Goal: Check status: Check status

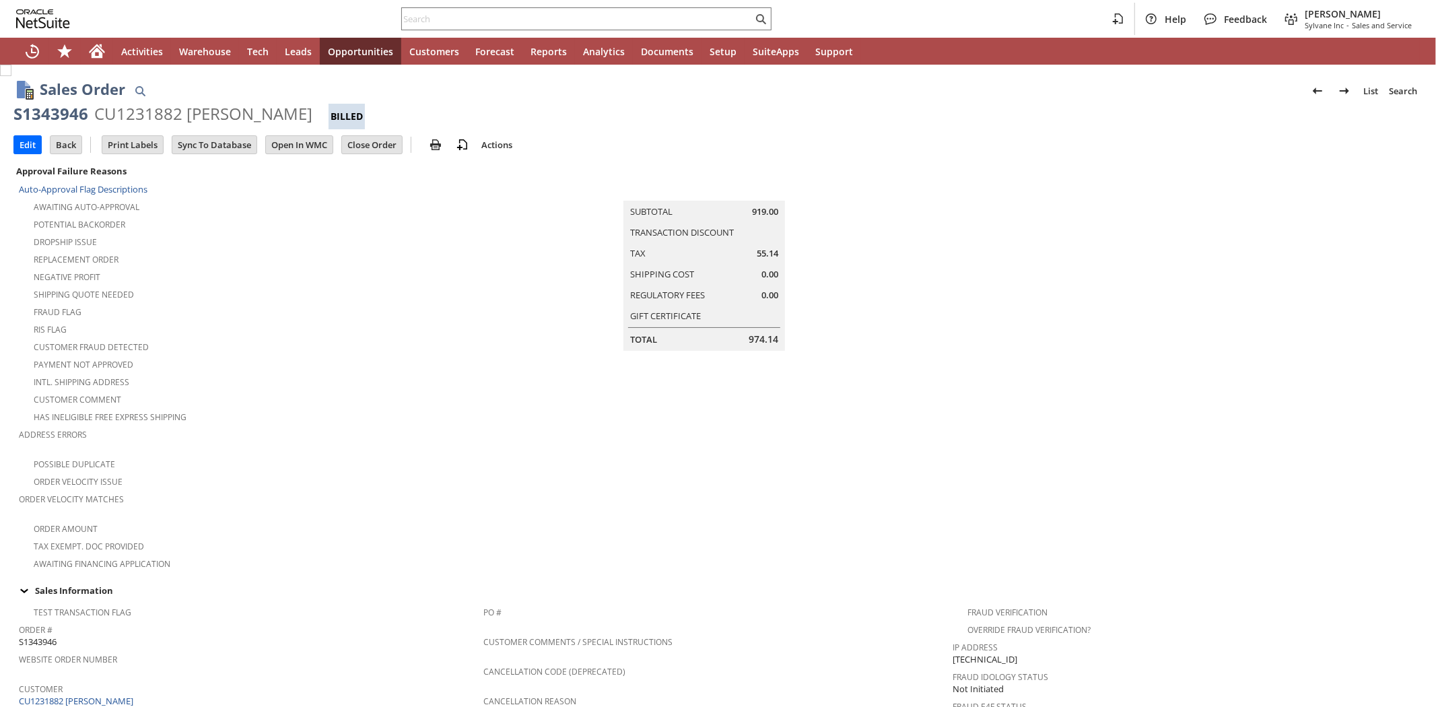
scroll to position [677, 0]
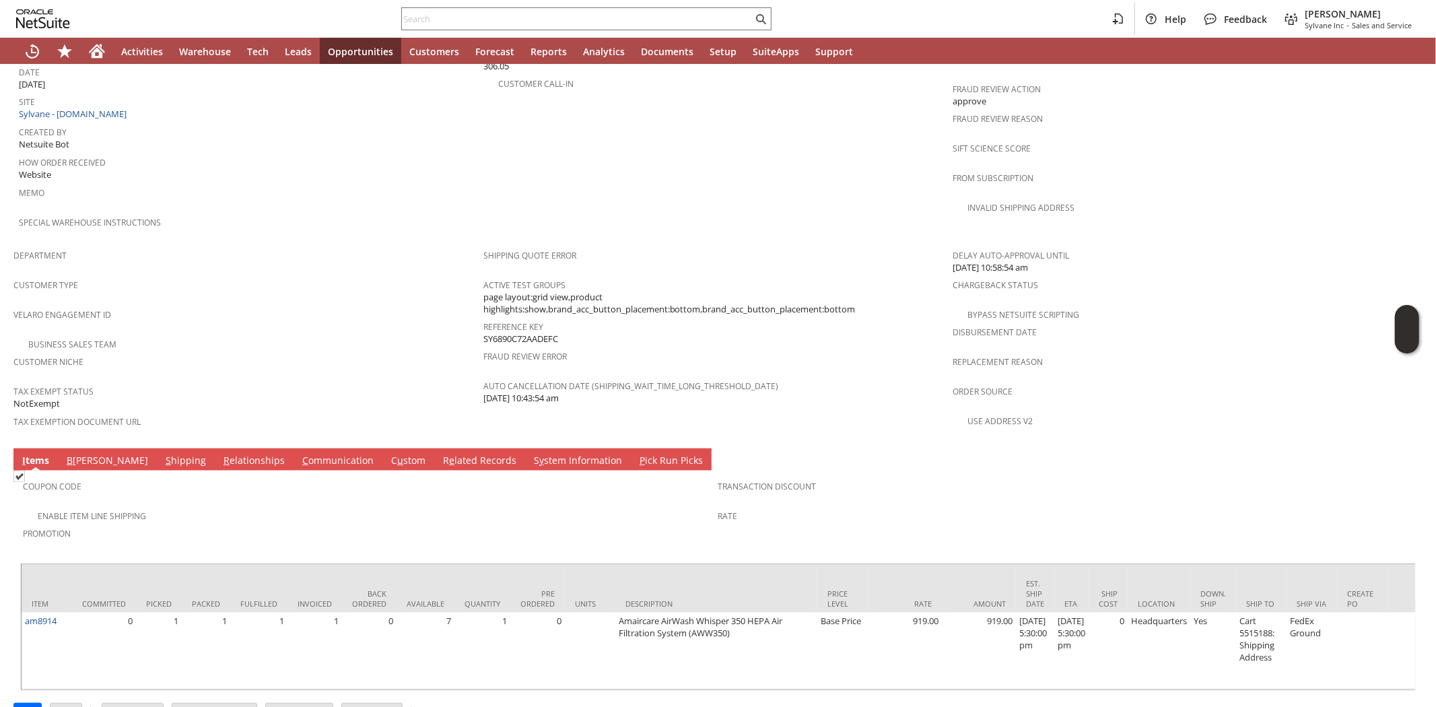
click at [190, 506] on div "Enable Item Line Shipping" at bounding box center [370, 514] width 695 height 16
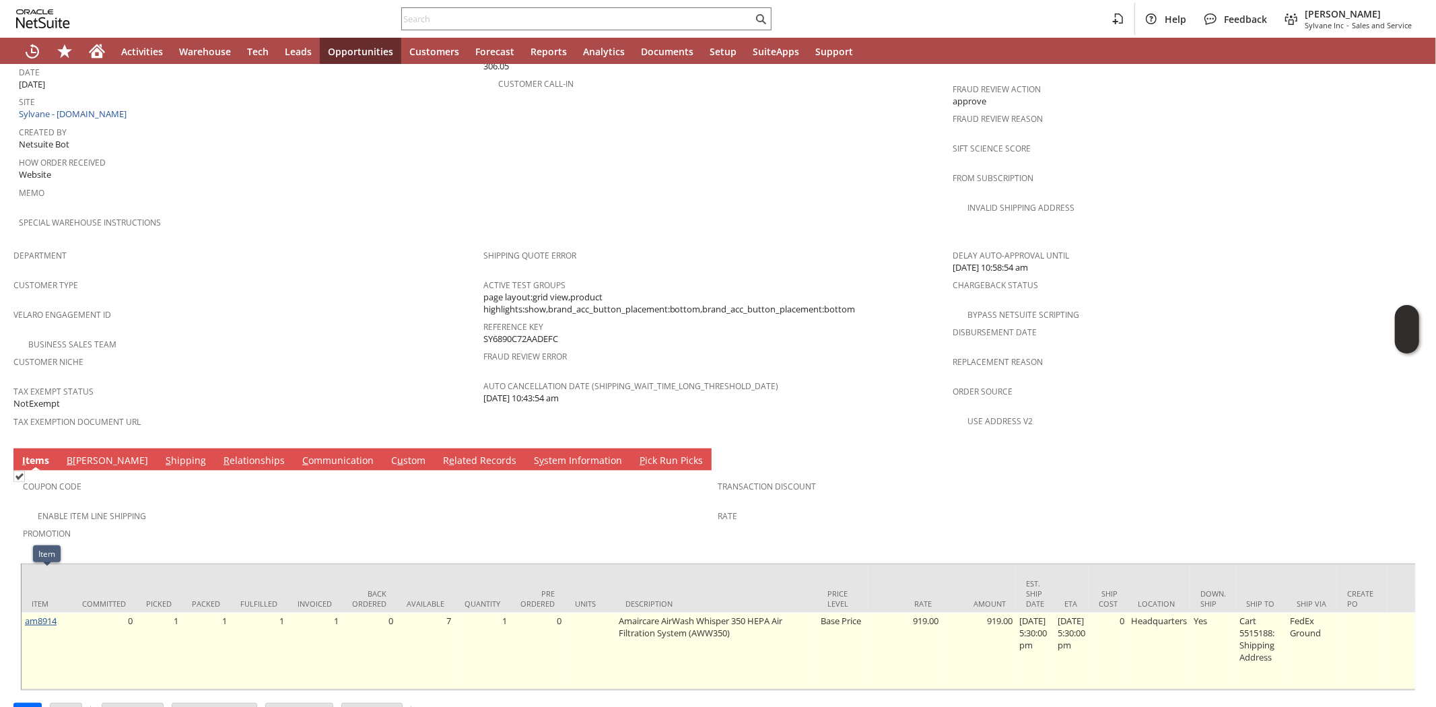
click at [34, 615] on link "am8914" at bounding box center [41, 621] width 32 height 12
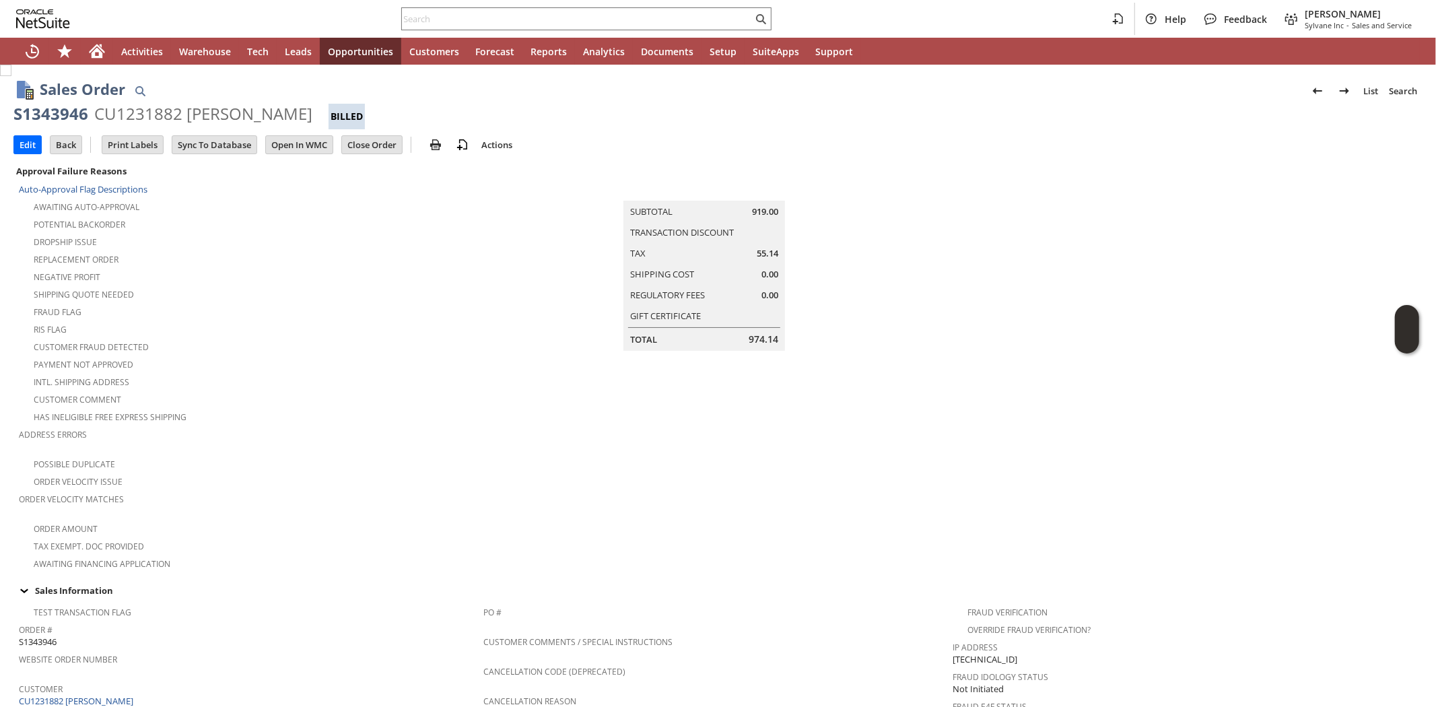
click at [41, 113] on div "S1343946" at bounding box center [50, 114] width 75 height 22
copy div "S1343946"
click at [369, 344] on div "Customer Fraud Detected" at bounding box center [251, 345] width 464 height 16
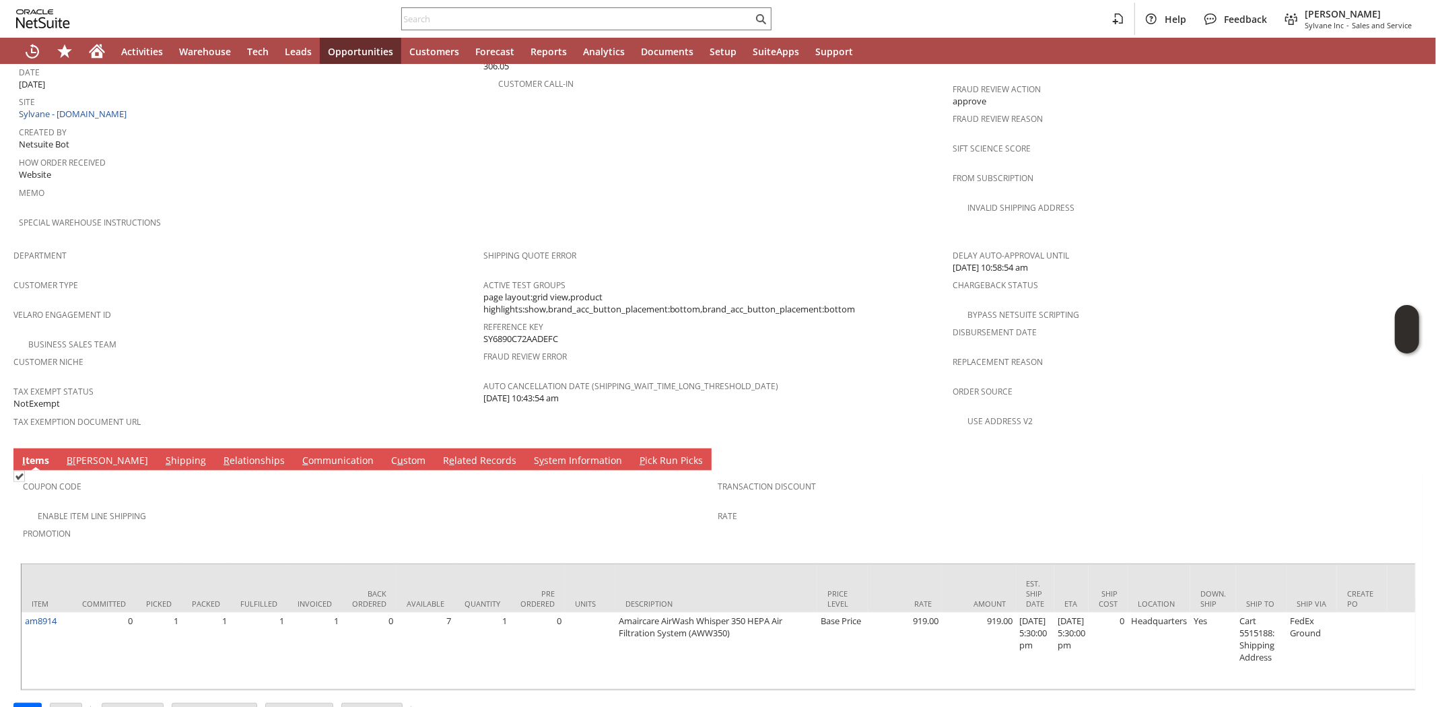
click at [299, 454] on link "C ommunication" at bounding box center [338, 461] width 78 height 15
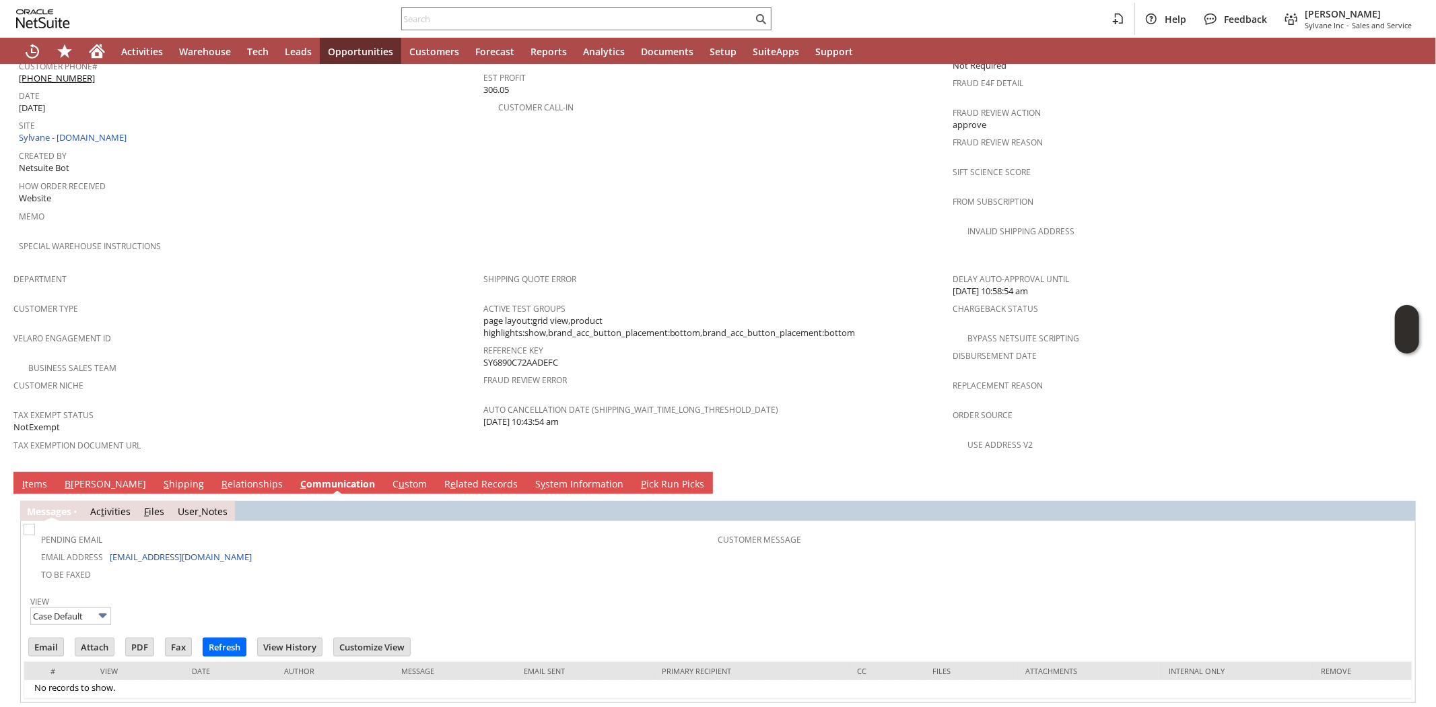
click at [273, 358] on div "Business Sales Team" at bounding box center [248, 366] width 470 height 16
click at [376, 299] on div "Customer Type" at bounding box center [244, 313] width 463 height 28
click at [276, 236] on div "Special Warehouse Instructions" at bounding box center [248, 250] width 458 height 28
click at [418, 28] on div at bounding box center [586, 18] width 370 height 23
click at [419, 19] on input "text" at bounding box center [577, 19] width 351 height 16
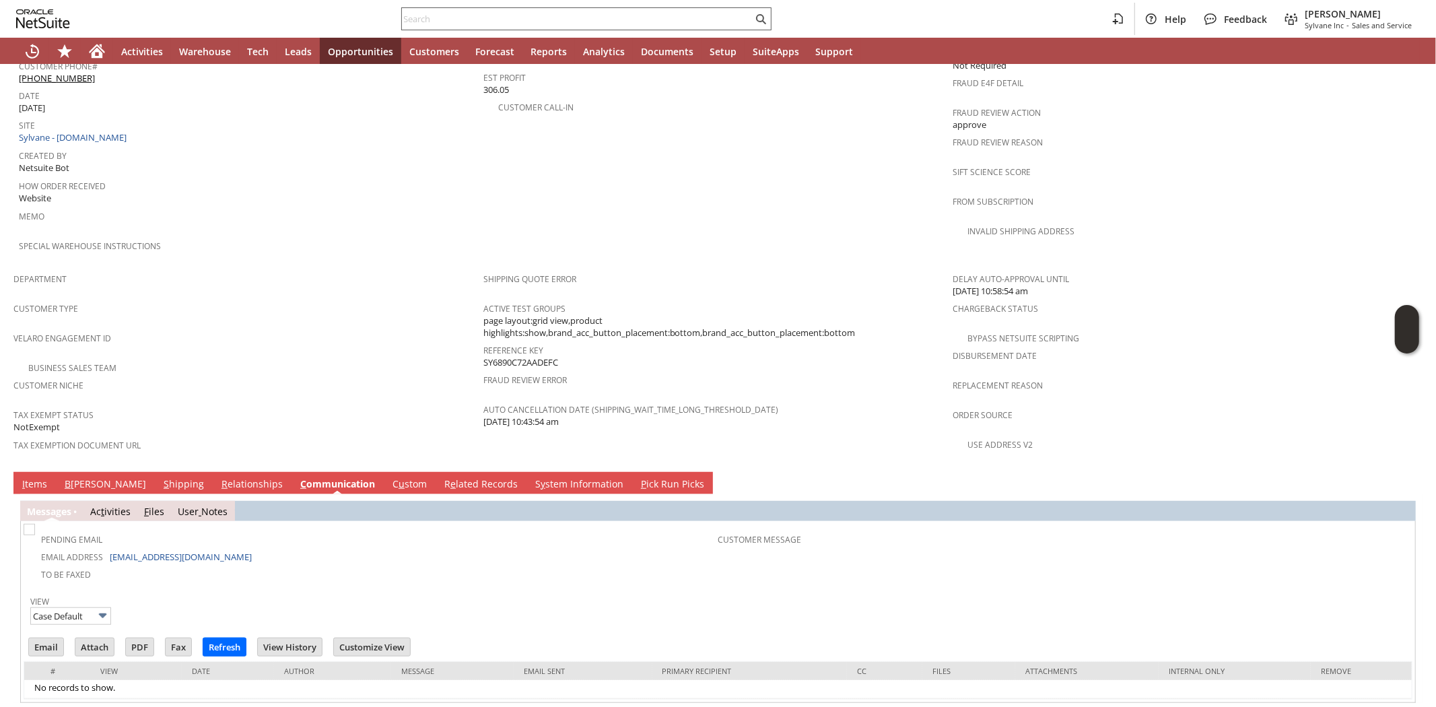
paste input "6179356603"
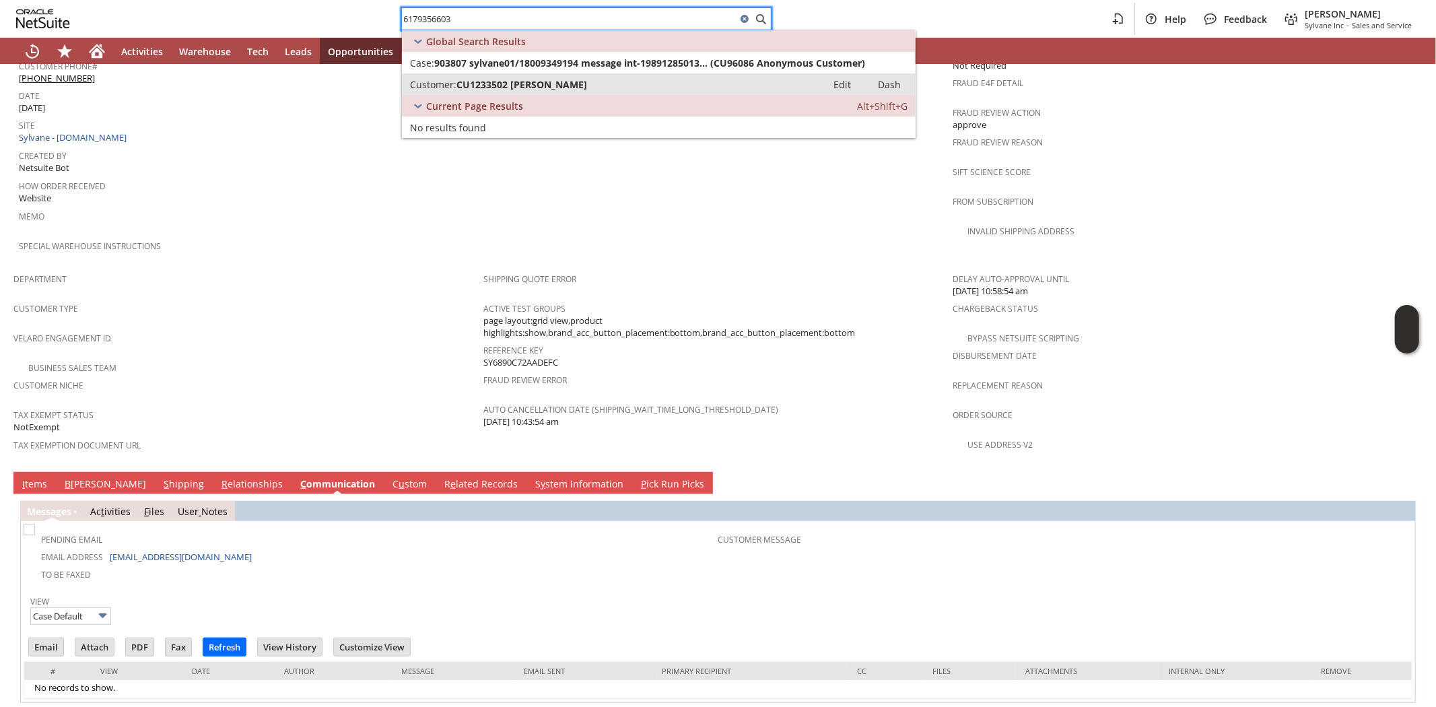
type input "6179356603"
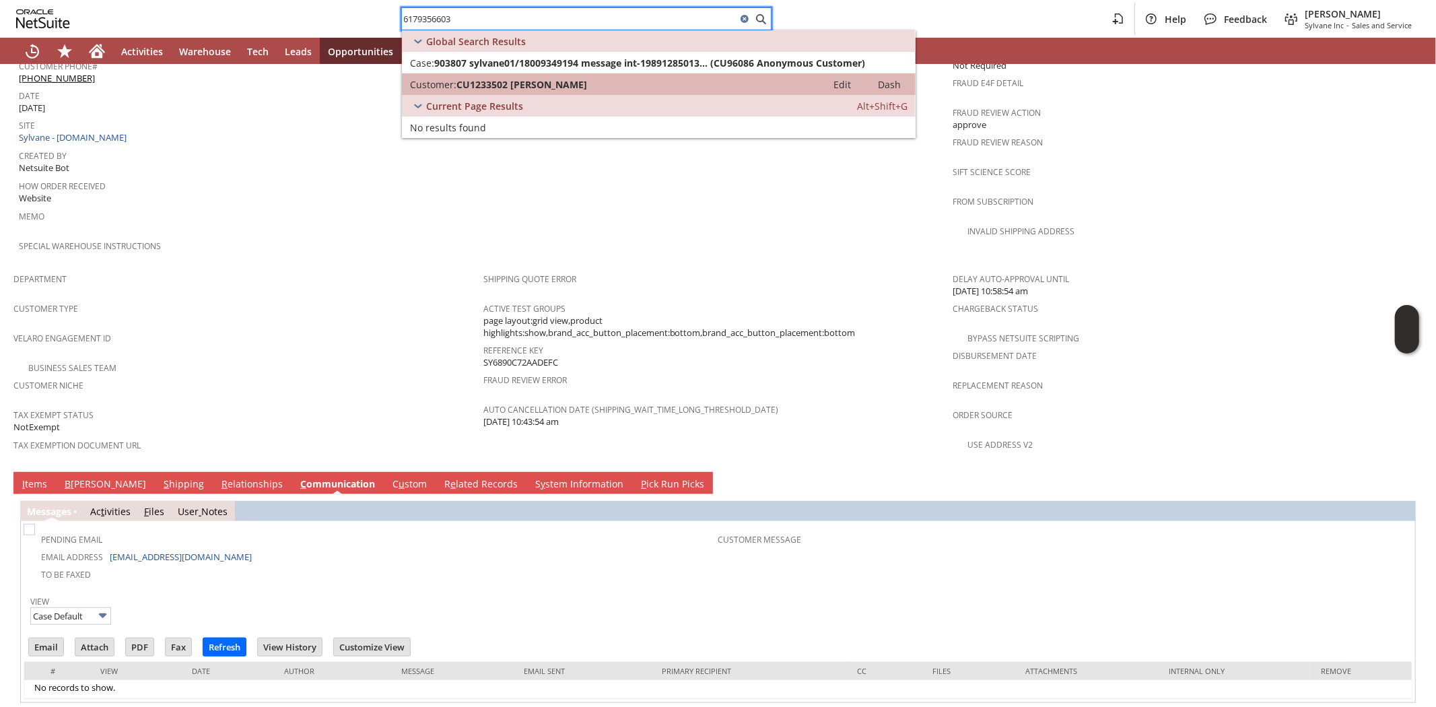
click at [485, 85] on span "CU1233502 Michelle Papazian" at bounding box center [521, 84] width 131 height 13
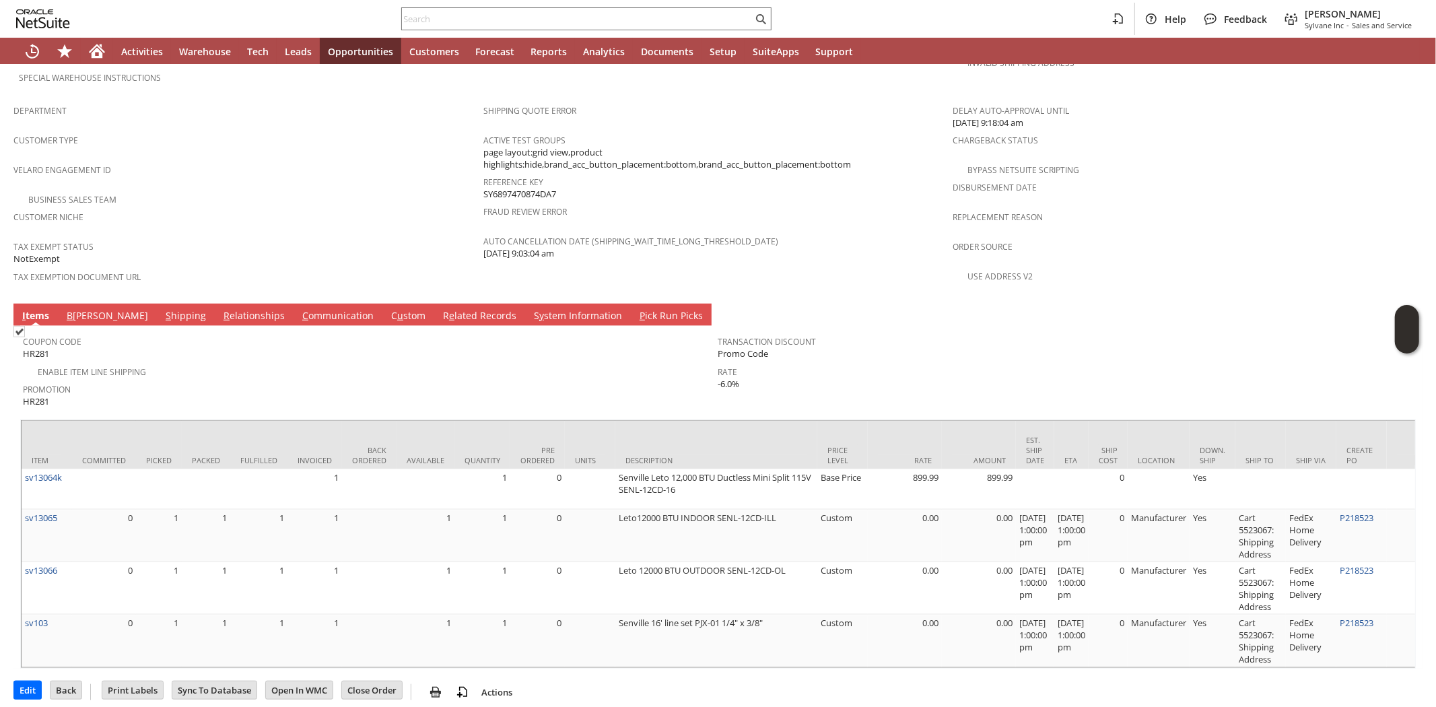
scroll to position [447, 0]
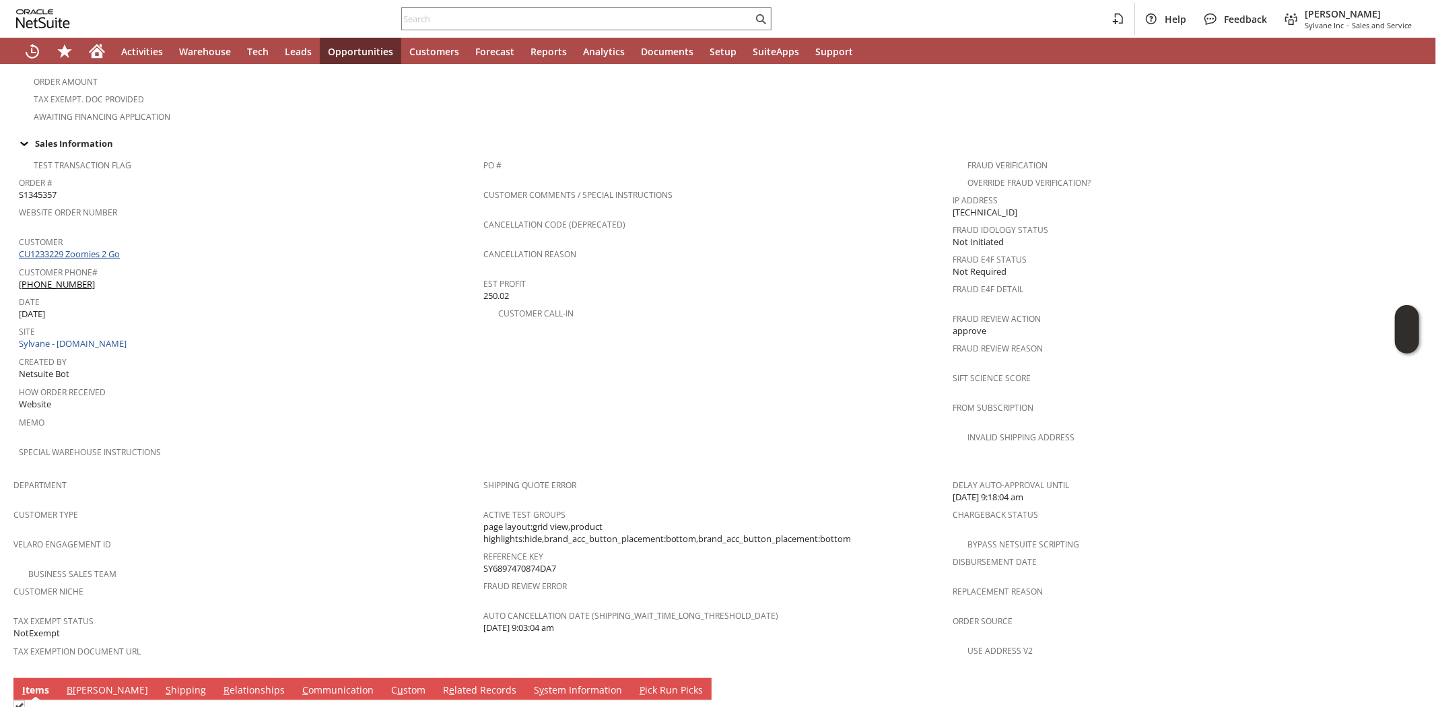
click at [81, 248] on link "CU1233229 Zoomies 2 Go" at bounding box center [71, 254] width 104 height 12
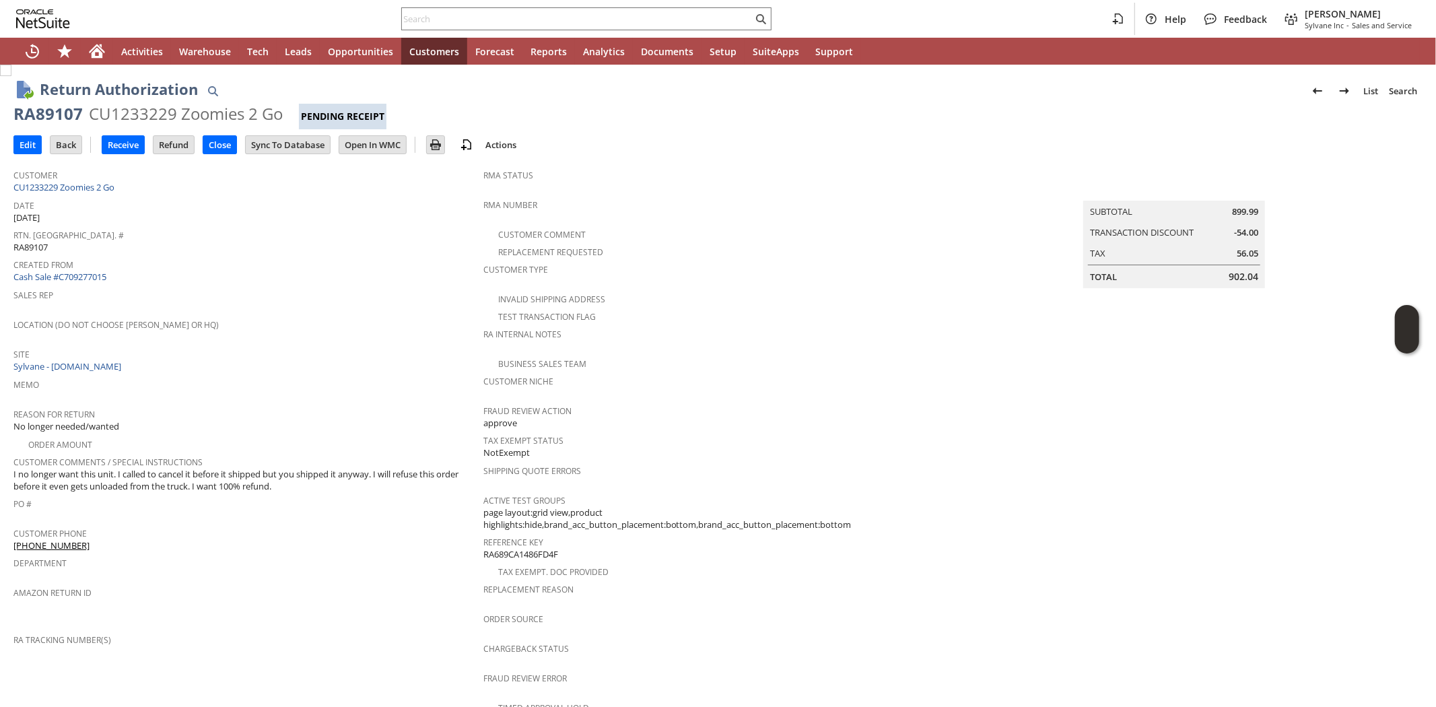
click at [52, 110] on div "RA89107" at bounding box center [47, 114] width 69 height 22
copy div "RA89107"
click at [101, 57] on icon "Home" at bounding box center [97, 53] width 11 height 10
